Goal: Information Seeking & Learning: Learn about a topic

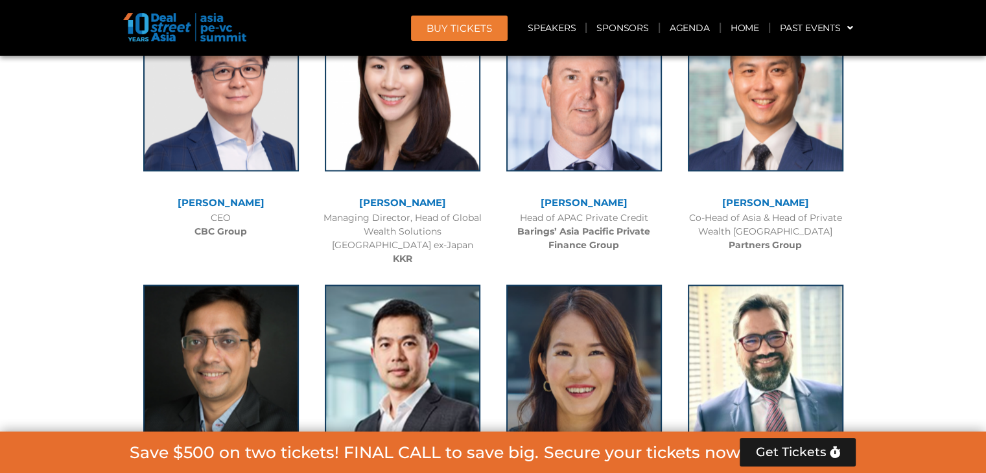
scroll to position [2465, 0]
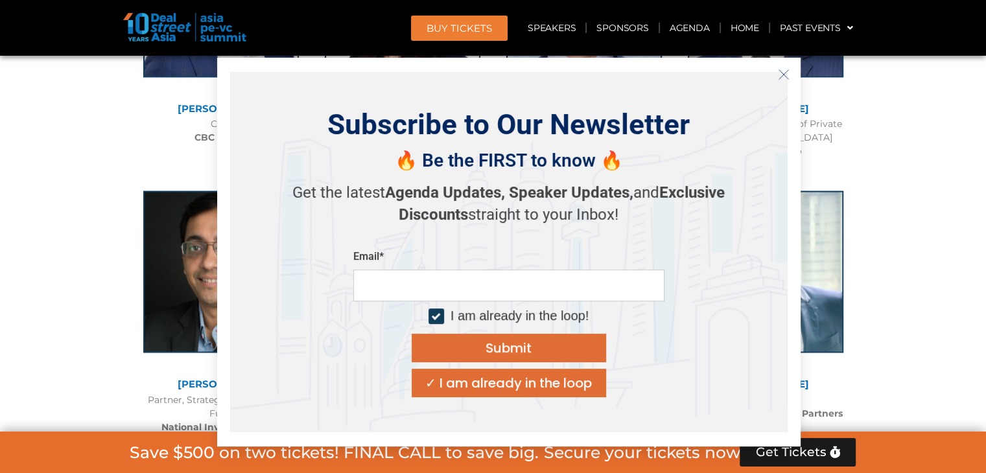
click at [779, 73] on icon "Close" at bounding box center [784, 75] width 12 height 12
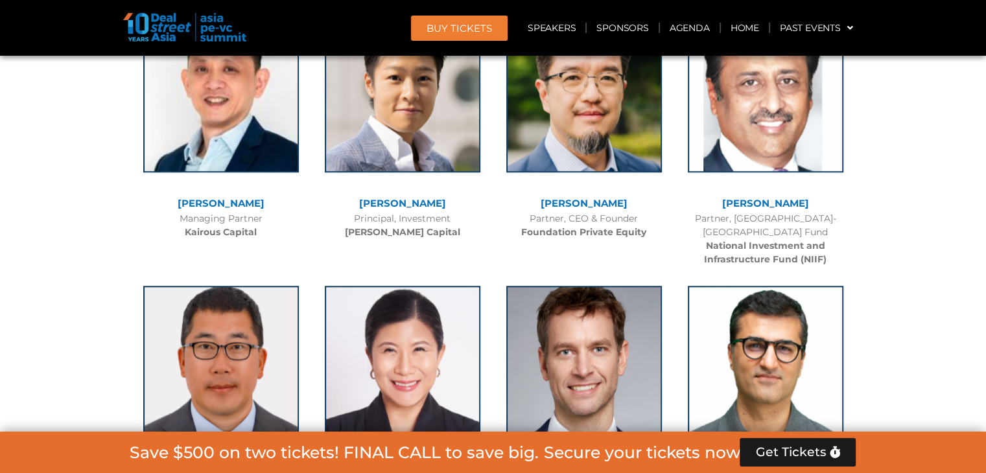
scroll to position [5967, 0]
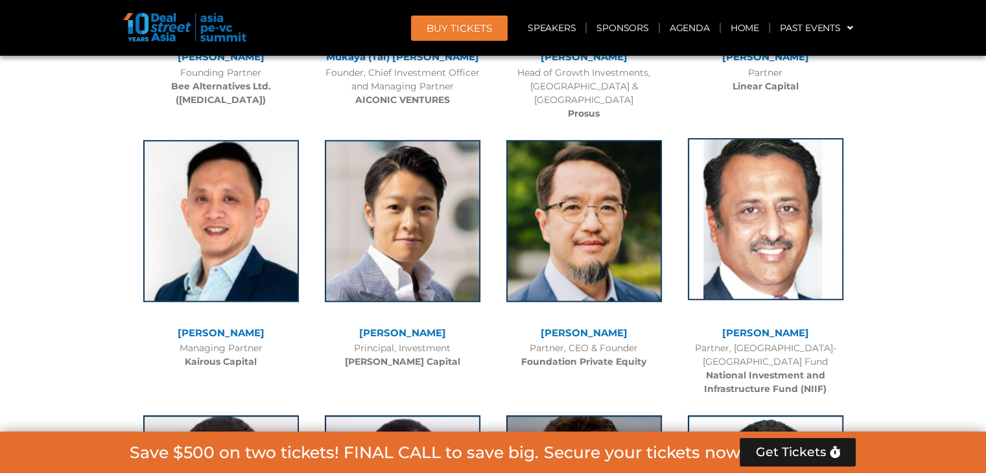
click at [752, 193] on img at bounding box center [766, 219] width 156 height 162
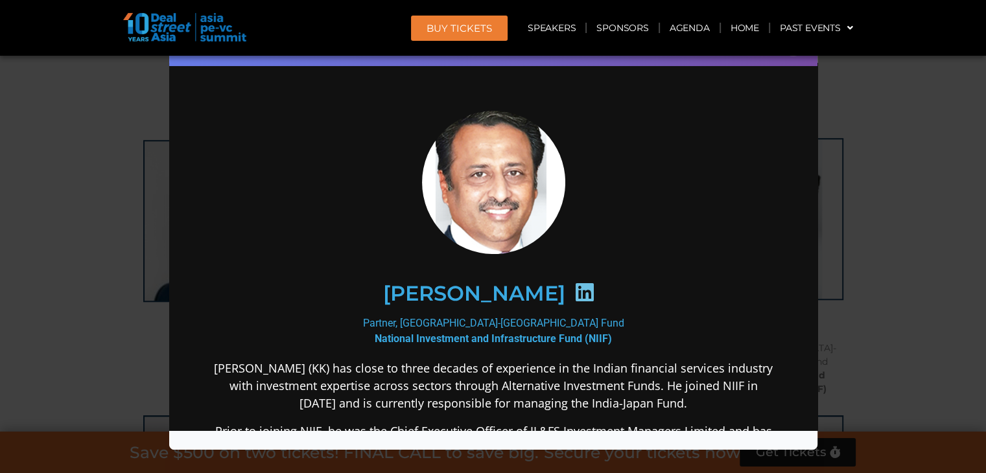
scroll to position [65, 0]
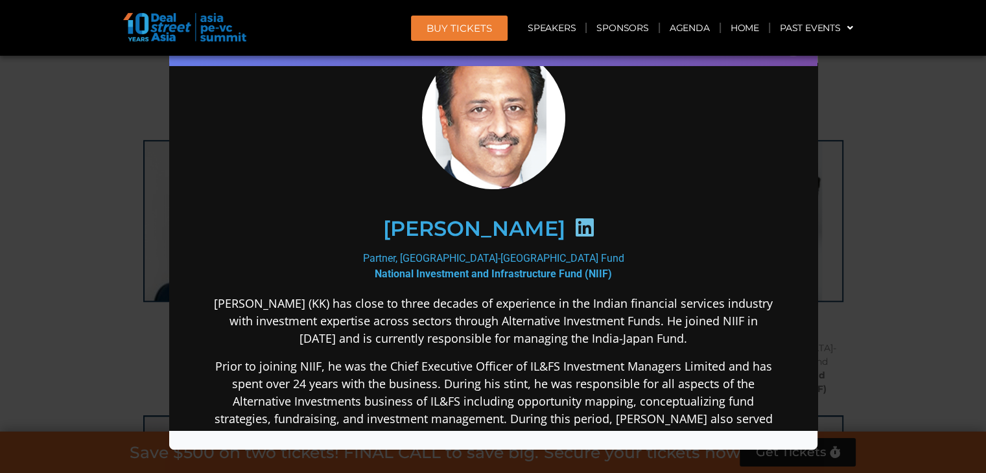
click at [494, 157] on img at bounding box center [493, 117] width 143 height 151
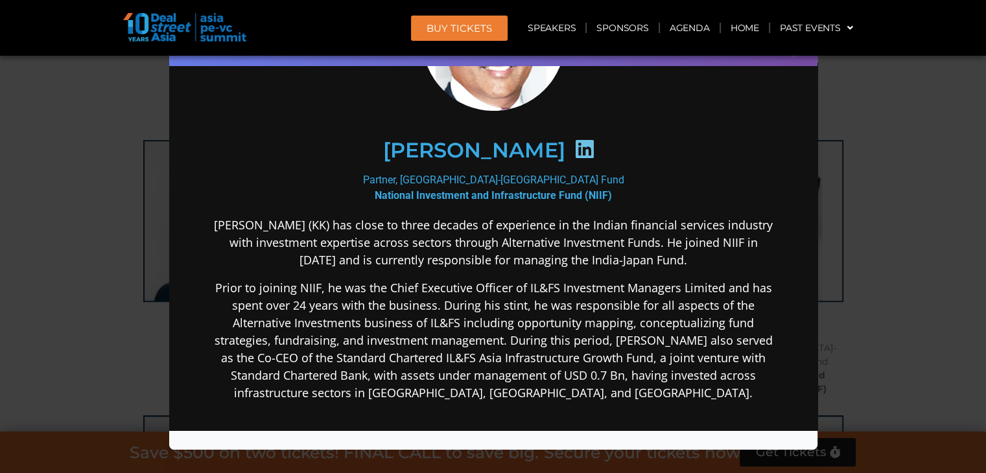
scroll to position [195, 0]
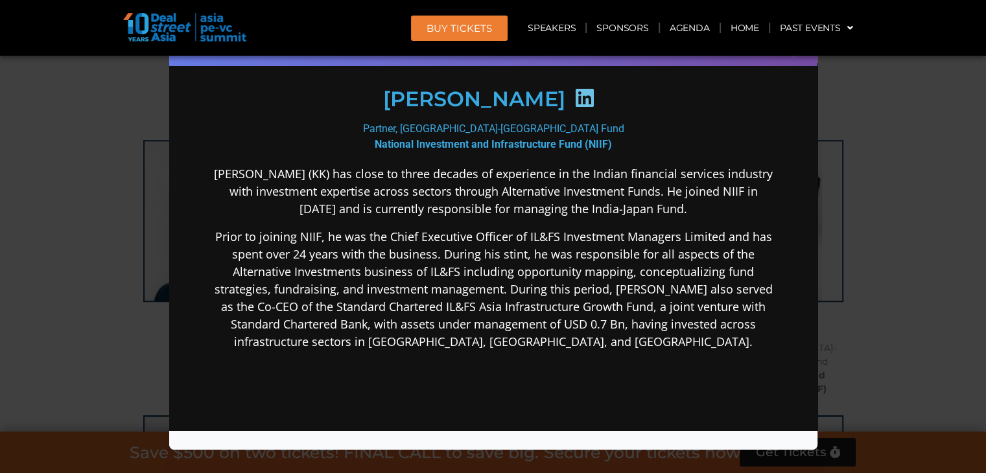
click at [558, 147] on b "National Investment and Infrastructure Fund (NIIF)" at bounding box center [492, 144] width 237 height 12
click at [853, 139] on div "Speaker Profile ×" at bounding box center [493, 236] width 986 height 473
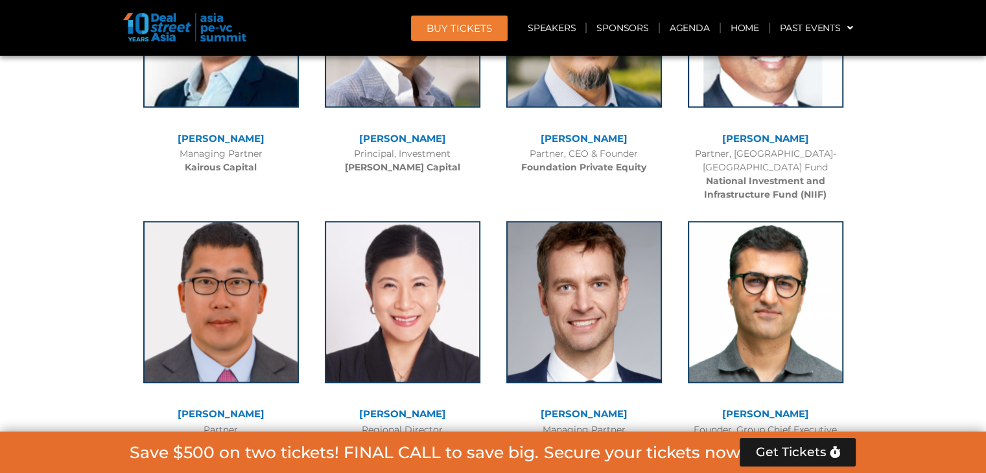
scroll to position [5902, 0]
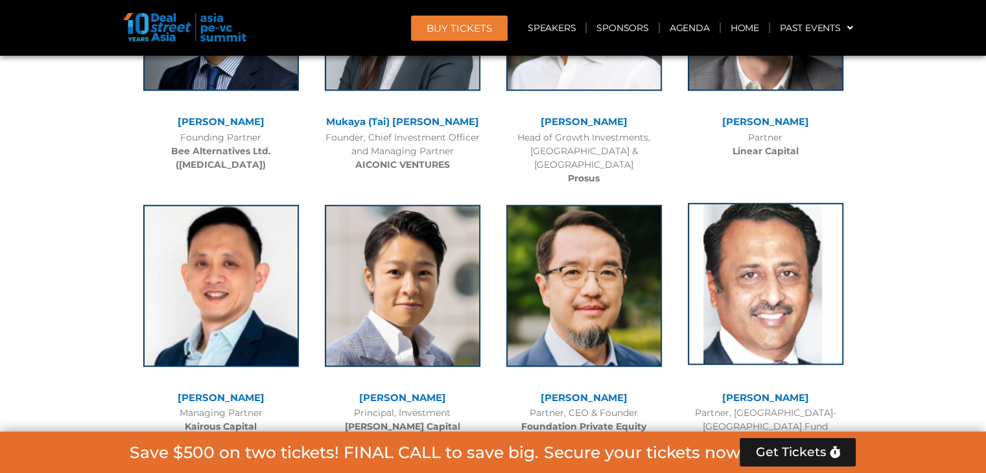
click at [794, 234] on img at bounding box center [766, 284] width 156 height 162
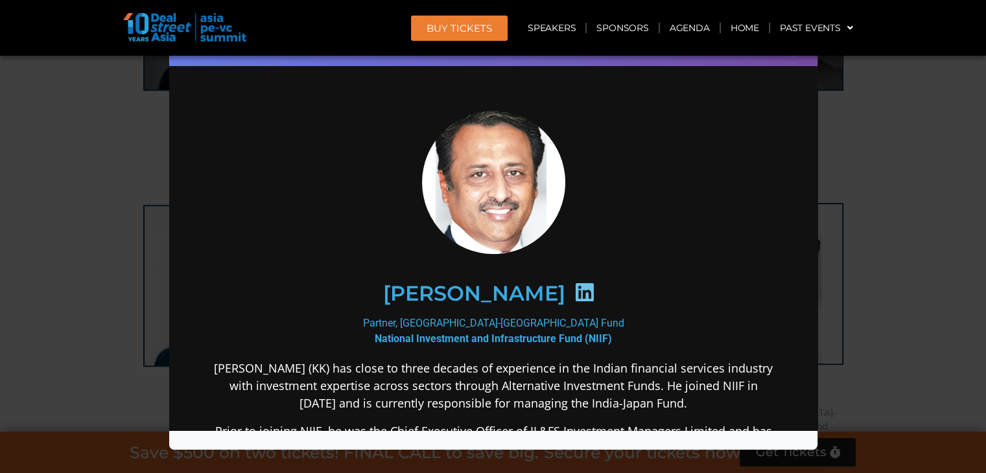
scroll to position [0, 0]
click at [458, 196] on img at bounding box center [493, 181] width 143 height 151
click at [506, 194] on img at bounding box center [493, 181] width 143 height 151
click at [874, 104] on div "Speaker Profile ×" at bounding box center [493, 236] width 986 height 473
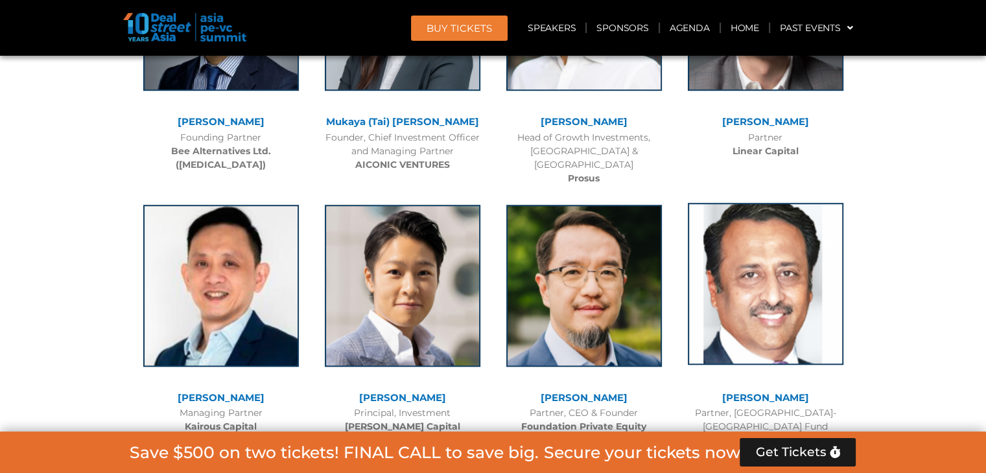
click at [778, 208] on img at bounding box center [766, 284] width 156 height 162
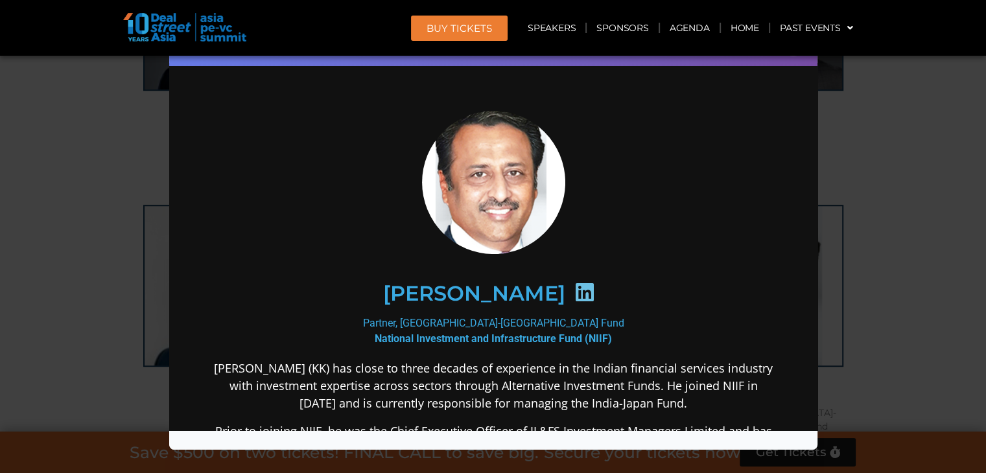
click at [866, 200] on div "Speaker Profile ×" at bounding box center [493, 236] width 986 height 473
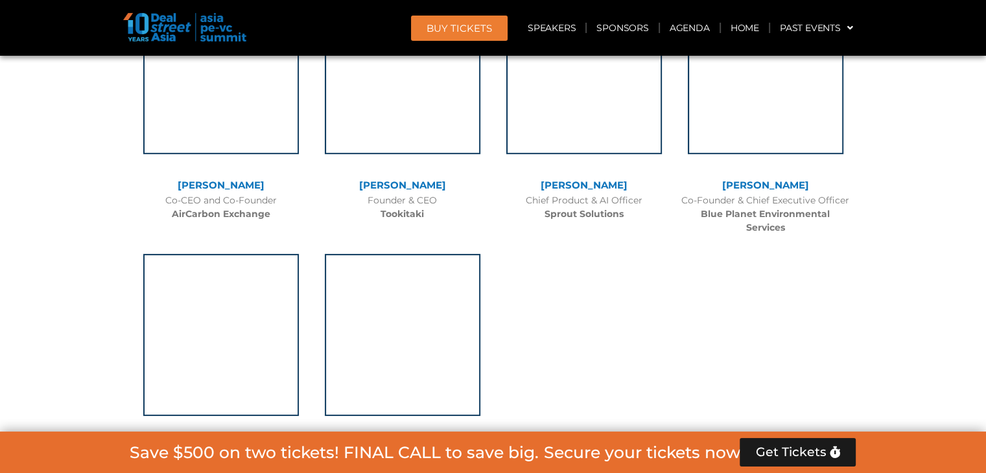
scroll to position [9145, 0]
